Goal: Find specific page/section: Find specific page/section

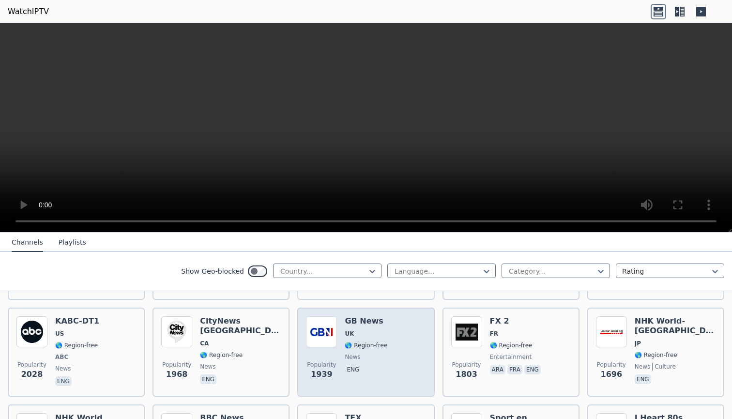
scroll to position [575, 0]
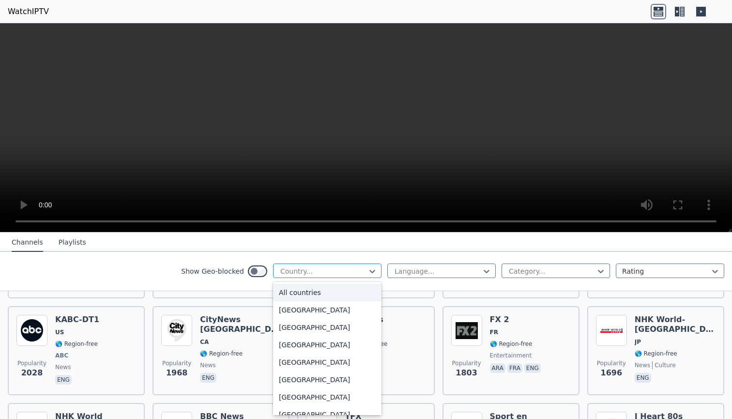
click at [345, 277] on div "Country..." at bounding box center [327, 270] width 108 height 15
type input "***"
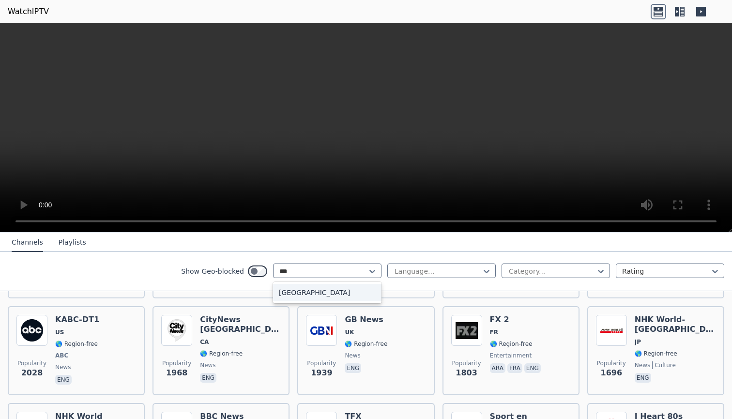
click at [300, 289] on div "[GEOGRAPHIC_DATA]" at bounding box center [327, 292] width 108 height 17
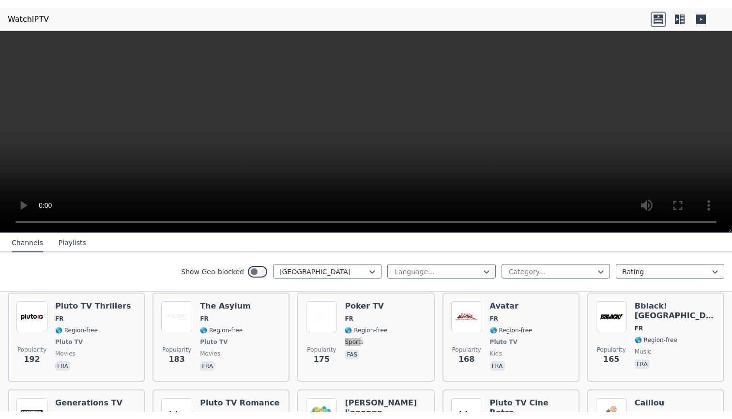
scroll to position [97, 0]
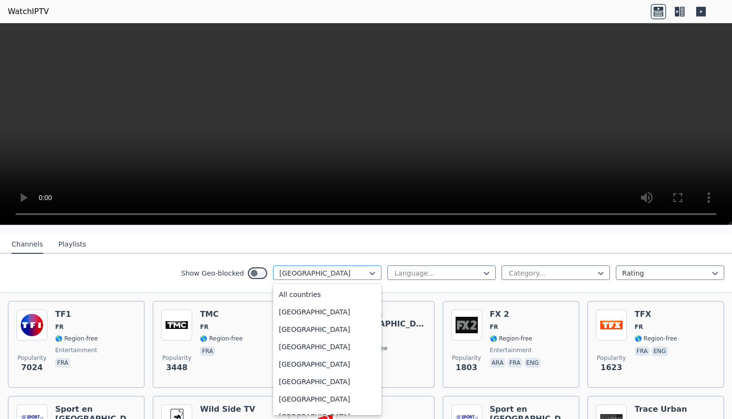
click at [340, 274] on div at bounding box center [323, 273] width 88 height 10
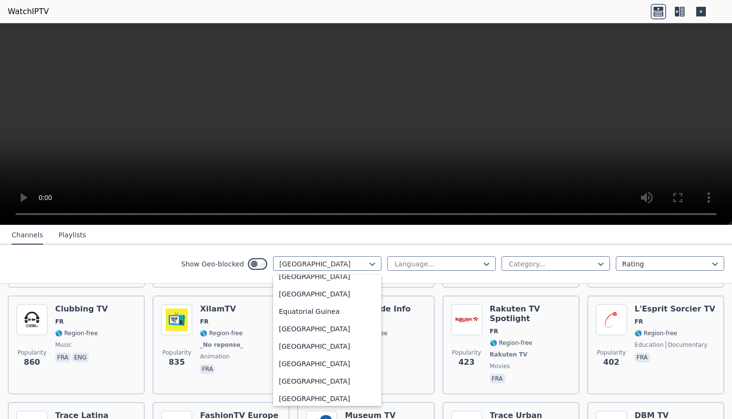
scroll to position [983, 0]
click at [311, 262] on div at bounding box center [323, 264] width 88 height 10
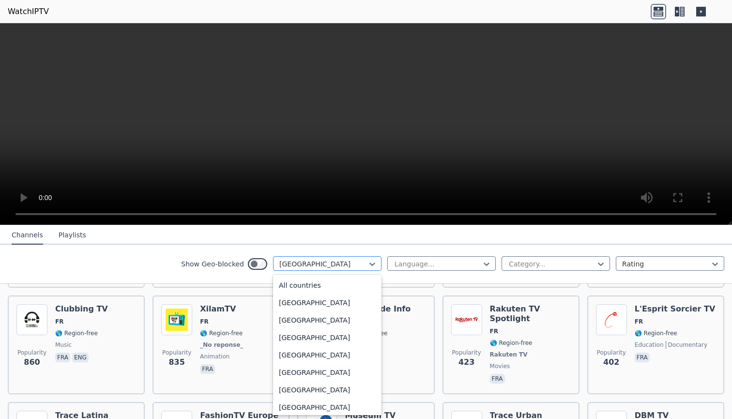
click at [311, 262] on div at bounding box center [323, 264] width 88 height 10
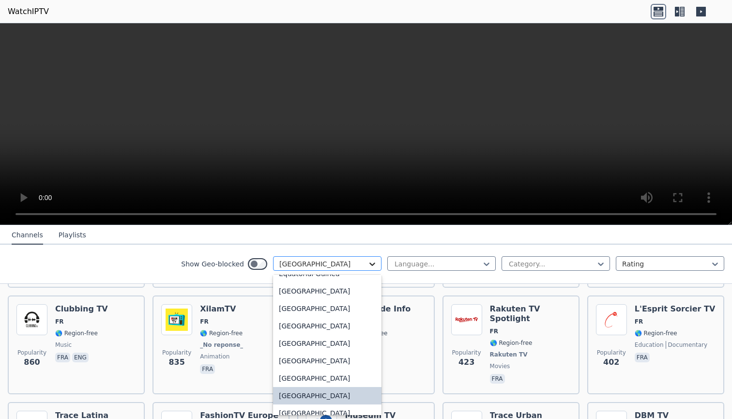
click at [375, 259] on icon at bounding box center [372, 264] width 10 height 10
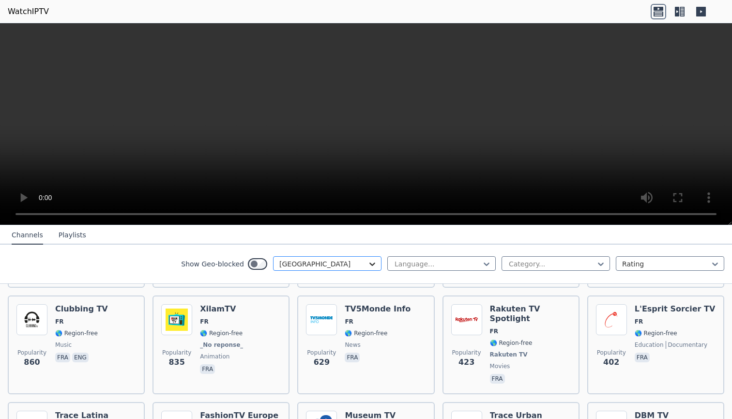
click at [375, 259] on icon at bounding box center [372, 264] width 10 height 10
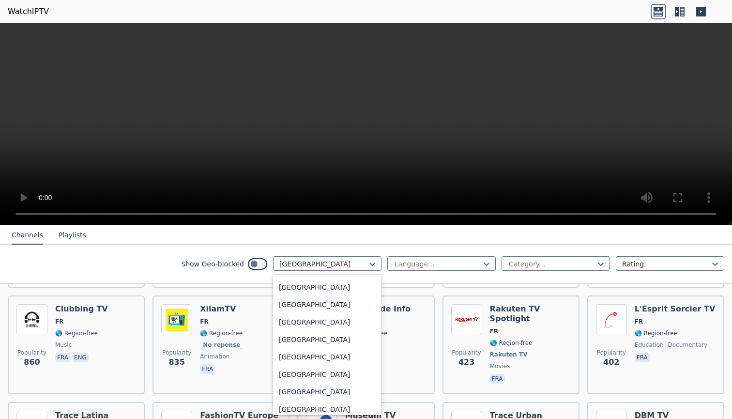
scroll to position [3340, 0]
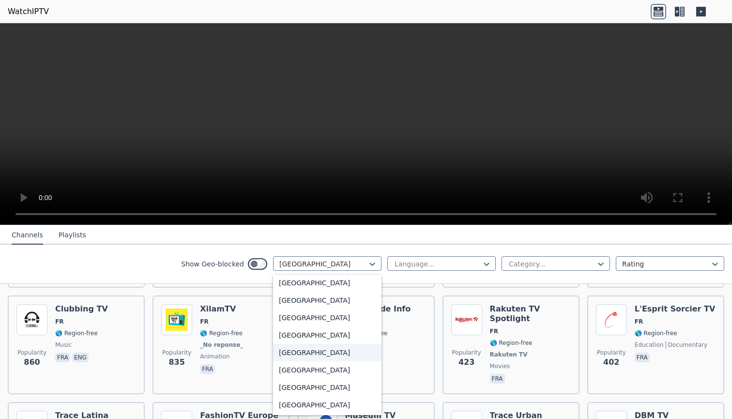
click at [304, 355] on div "[GEOGRAPHIC_DATA]" at bounding box center [327, 352] width 108 height 17
